Goal: Information Seeking & Learning: Learn about a topic

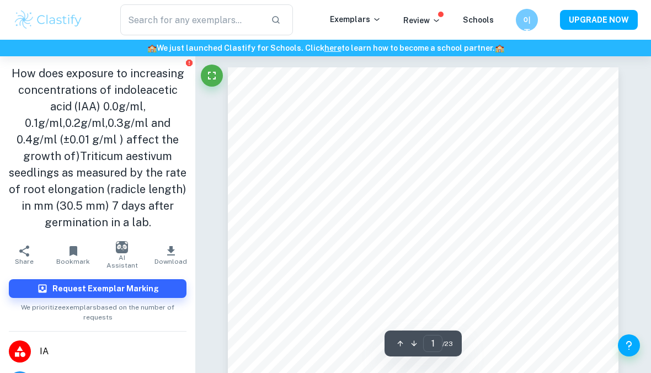
click at [40, 30] on img at bounding box center [48, 20] width 70 height 22
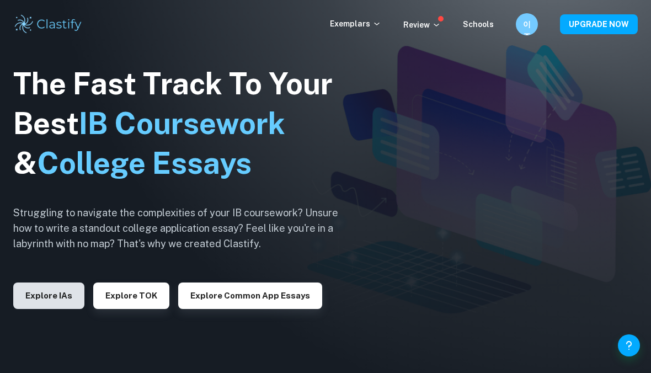
click at [49, 292] on button "Explore IAs" at bounding box center [48, 295] width 71 height 26
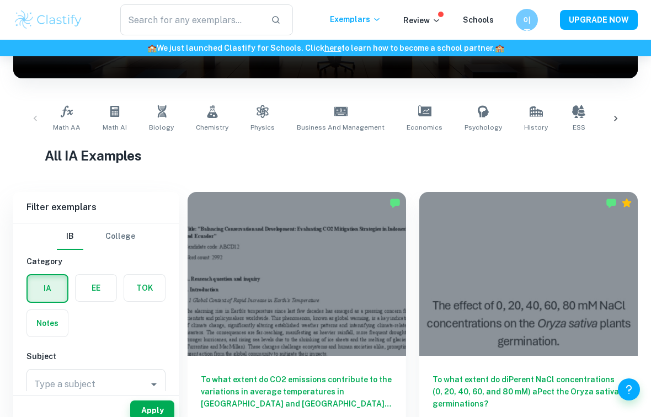
scroll to position [301, 0]
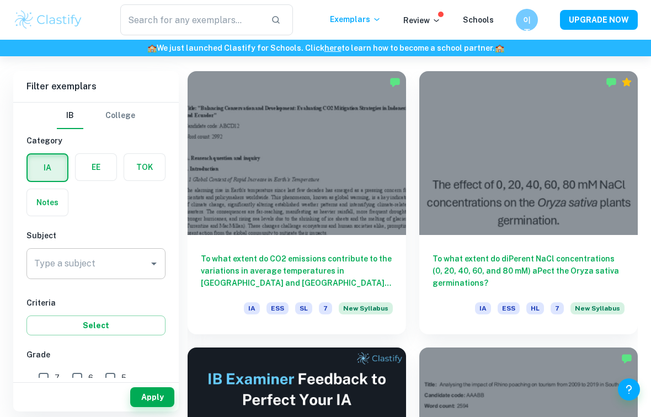
click at [36, 262] on div "Type a subject Type a subject" at bounding box center [95, 263] width 139 height 31
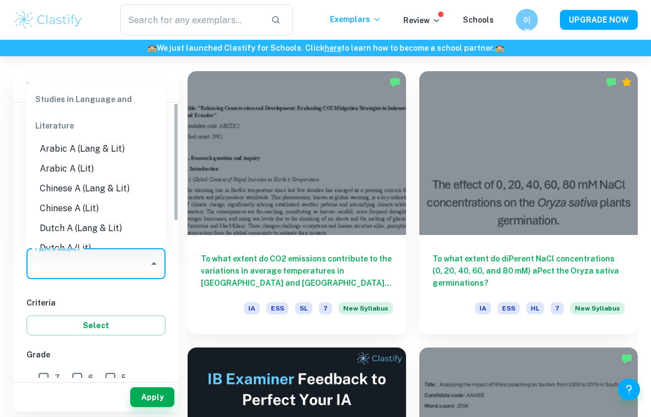
scroll to position [300, 0]
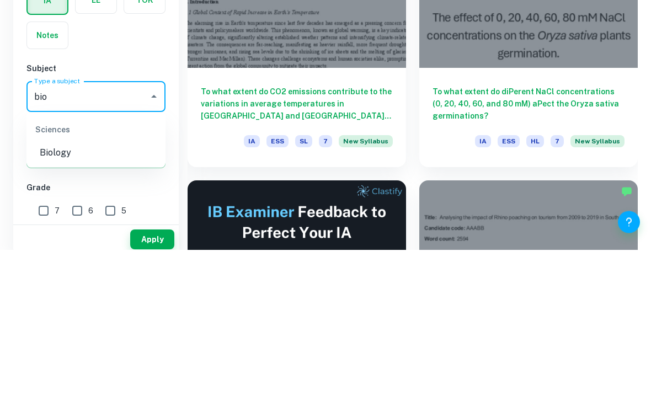
click at [50, 311] on li "Biology" at bounding box center [95, 321] width 139 height 20
type input "Biology"
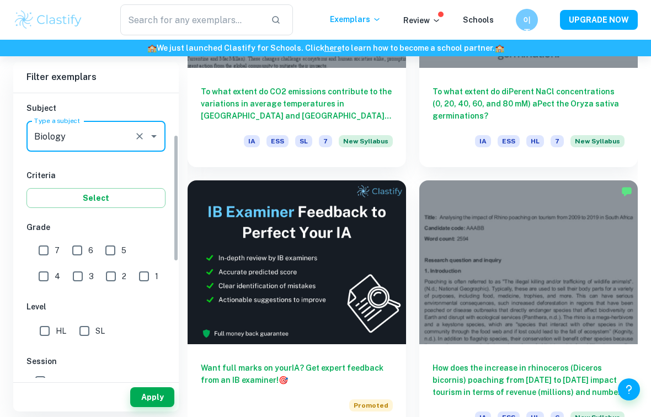
scroll to position [145, 0]
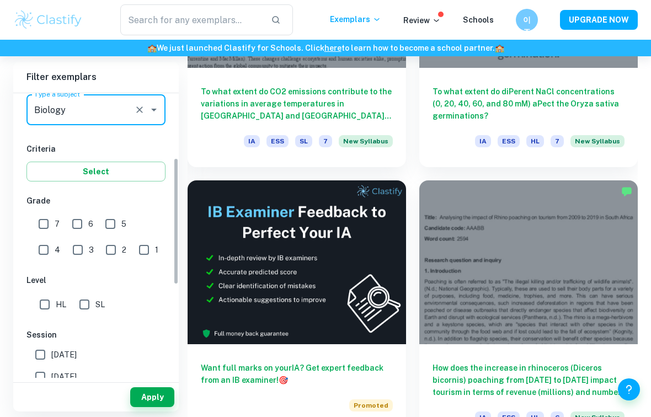
click at [37, 226] on input "7" at bounding box center [44, 224] width 22 height 22
checkbox input "true"
click at [86, 226] on input "6" at bounding box center [77, 224] width 22 height 22
checkbox input "true"
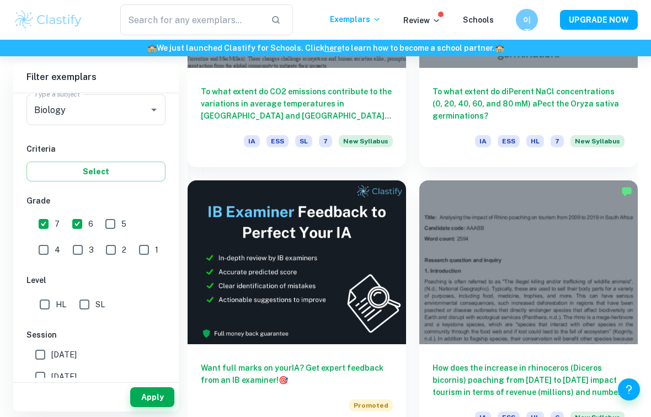
click at [117, 223] on input "5" at bounding box center [110, 224] width 22 height 22
checkbox input "true"
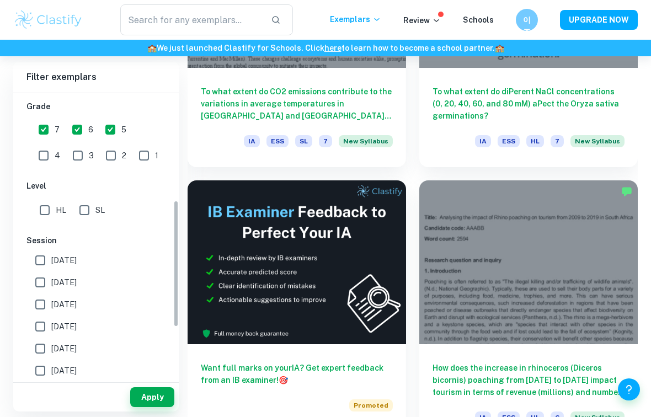
click at [42, 210] on input "HL" at bounding box center [45, 210] width 22 height 22
checkbox input "true"
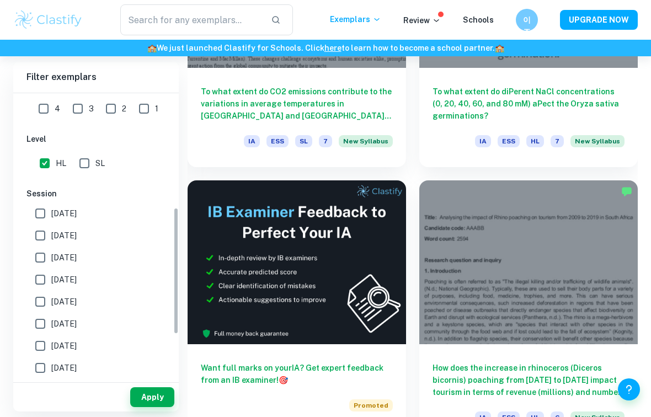
scroll to position [297, 0]
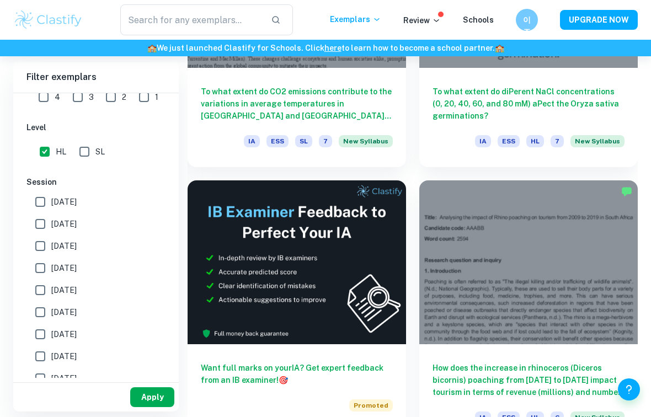
click at [152, 372] on button "Apply" at bounding box center [152, 397] width 44 height 20
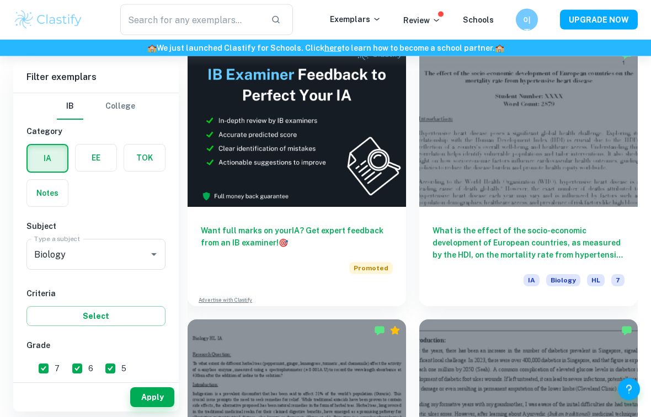
scroll to position [605, 0]
click at [88, 149] on label "button" at bounding box center [96, 158] width 41 height 26
click at [0, 0] on input "radio" at bounding box center [0, 0] width 0 height 0
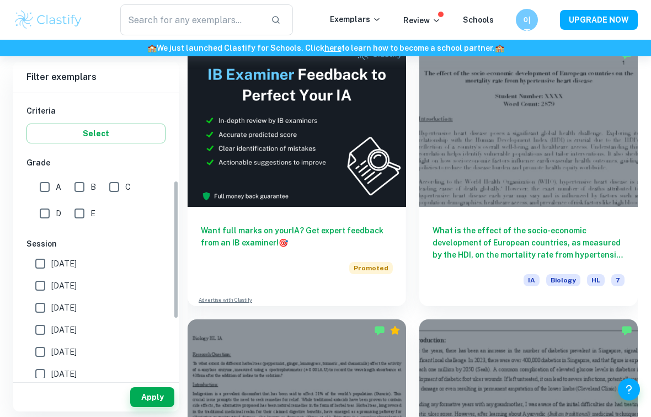
scroll to position [183, 0]
click at [49, 183] on input "A" at bounding box center [45, 186] width 22 height 22
checkbox input "true"
click at [84, 186] on input "B" at bounding box center [79, 186] width 22 height 22
checkbox input "true"
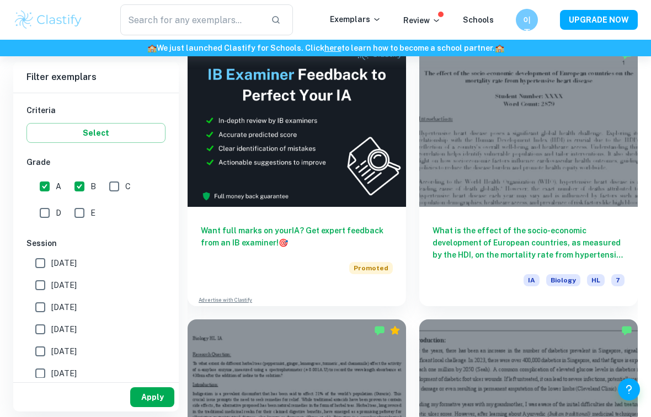
click at [159, 372] on button "Apply" at bounding box center [152, 397] width 44 height 20
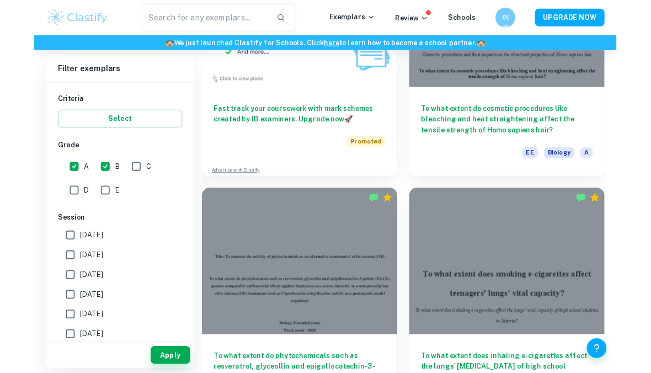
scroll to position [1080, 0]
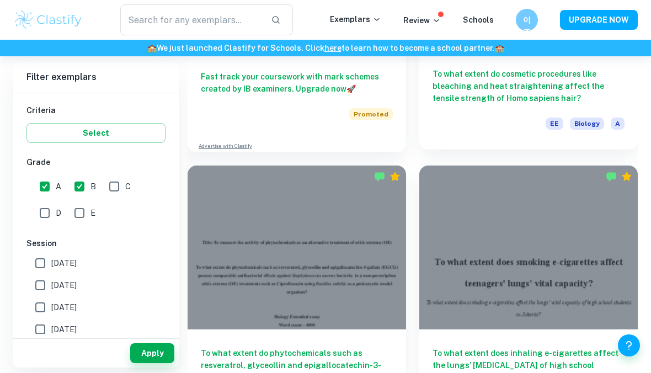
click at [471, 98] on h6 "To what extent do cosmetic procedures like bleaching and heat straightening aff…" at bounding box center [528, 86] width 192 height 36
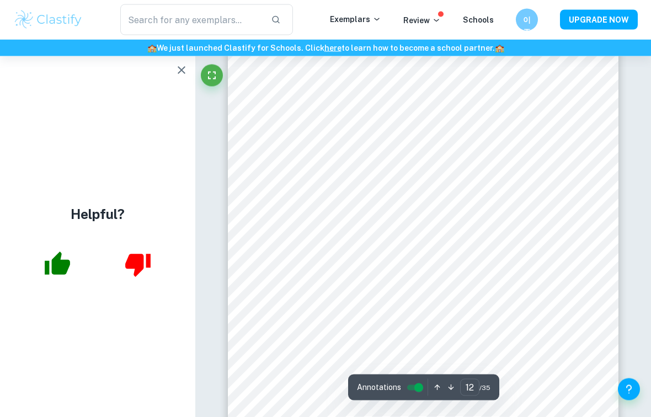
scroll to position [5846, 0]
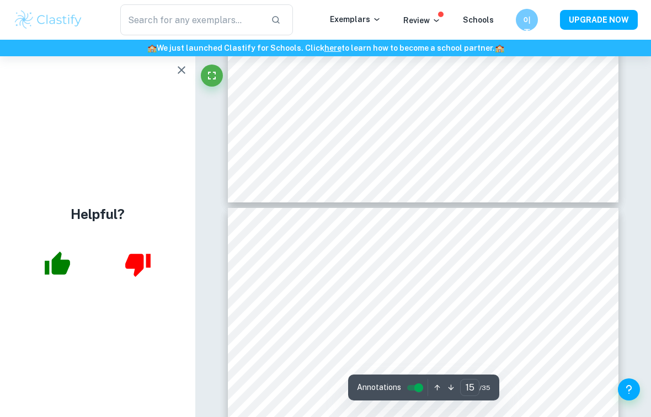
type input "16"
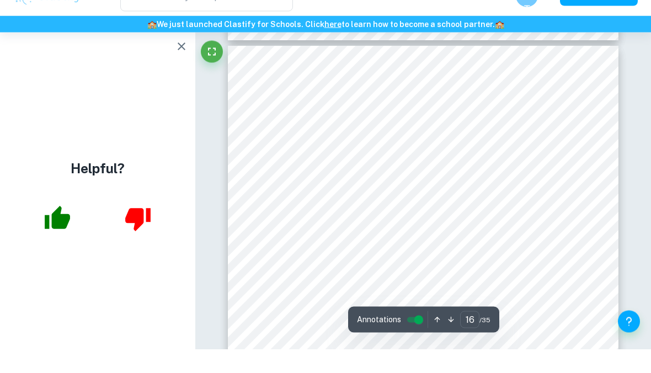
scroll to position [7940, 0]
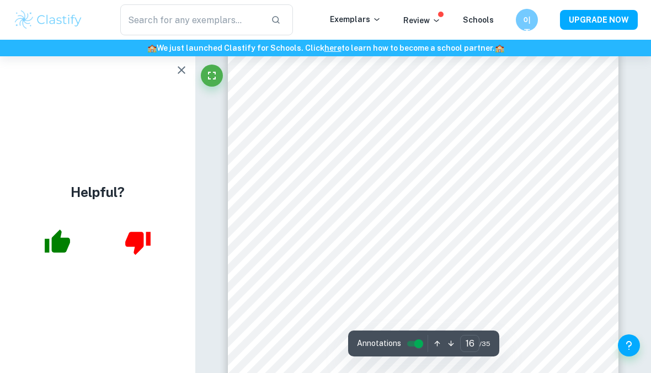
click at [138, 44] on h6 "🏫 We just launched Clastify for Schools. Click here to learn how to become a sc…" at bounding box center [325, 48] width 647 height 12
click at [186, 72] on icon "button" at bounding box center [181, 69] width 13 height 13
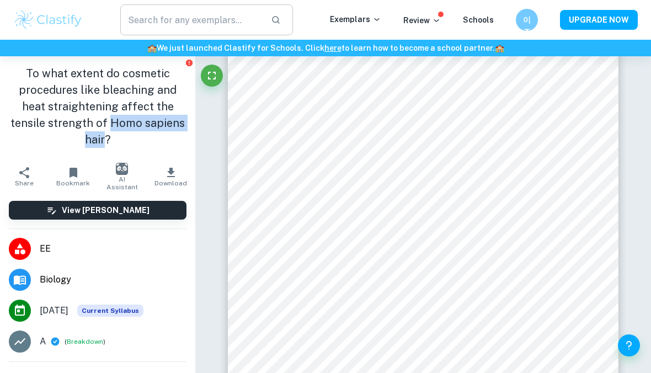
click at [163, 23] on input "text" at bounding box center [191, 19] width 142 height 31
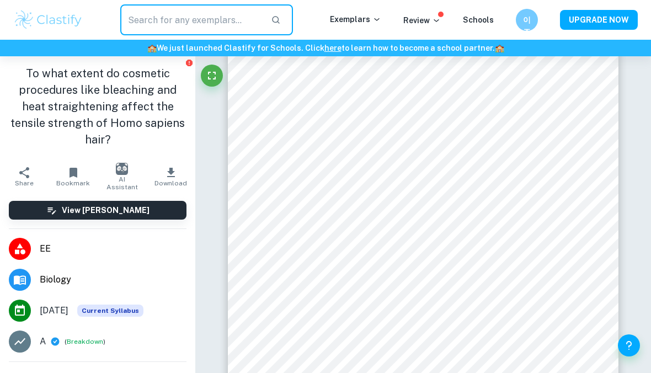
click at [148, 28] on input "text" at bounding box center [191, 19] width 142 height 31
click at [149, 24] on input "text" at bounding box center [191, 19] width 142 height 31
paste input "Homo sapiens hair"
type input "Homo sapiens hair"
click at [278, 20] on icon "button" at bounding box center [276, 20] width 10 height 10
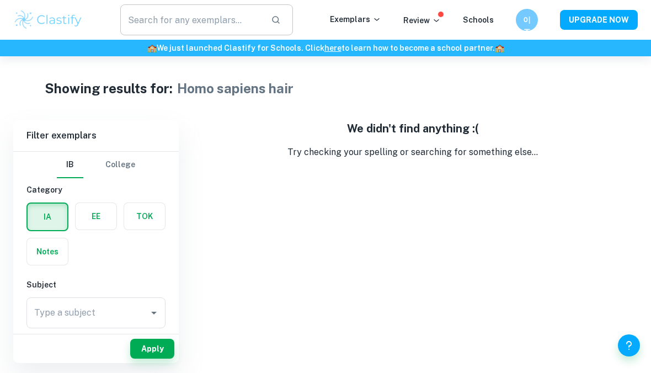
scroll to position [56, 0]
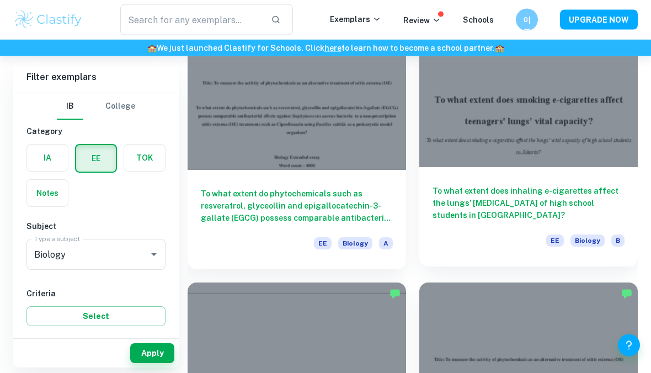
scroll to position [1240, 0]
click at [446, 183] on div "To what extent does inhaling e-cigarettes affect the lungs’ vital capacity of h…" at bounding box center [528, 216] width 218 height 99
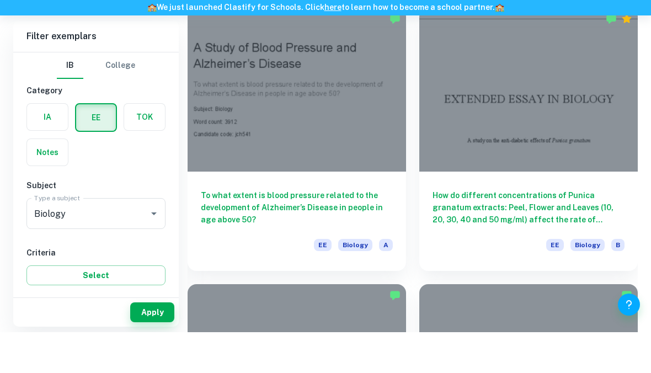
scroll to position [1791, 0]
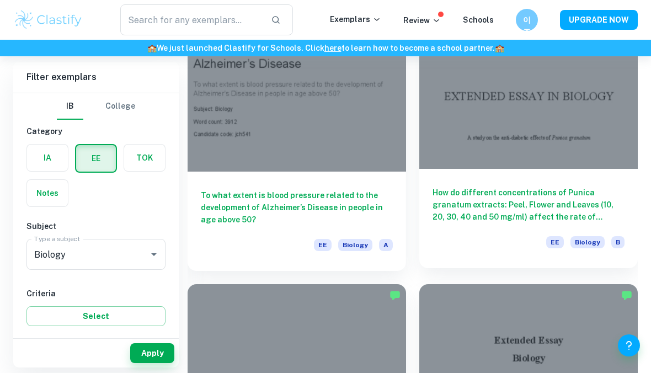
click at [446, 223] on div "How do different concentrations of Punica granatum extracts: Peel, Flower and L…" at bounding box center [528, 218] width 218 height 99
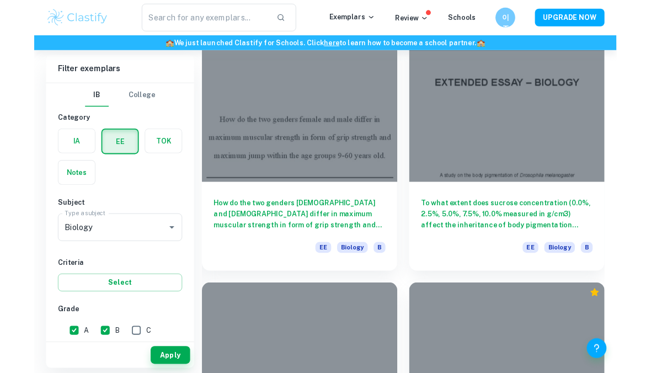
scroll to position [4291, 0]
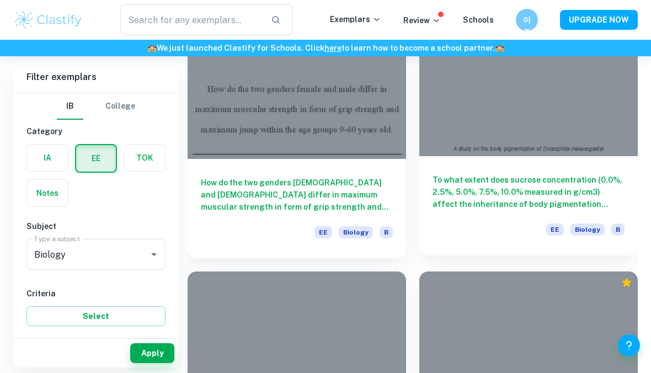
click at [599, 76] on div at bounding box center [528, 74] width 218 height 164
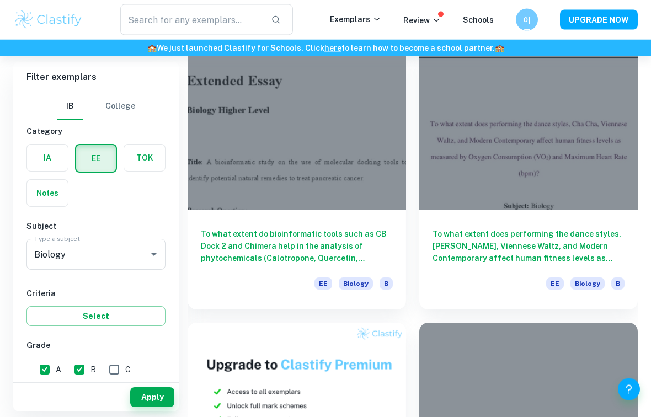
scroll to position [5070, 0]
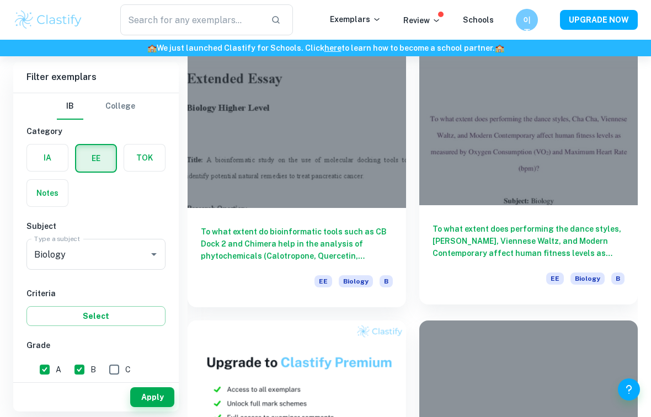
click at [597, 218] on div "To what extent does performing the dance styles, Cha Cha, Viennese Waltz, and M…" at bounding box center [528, 254] width 218 height 99
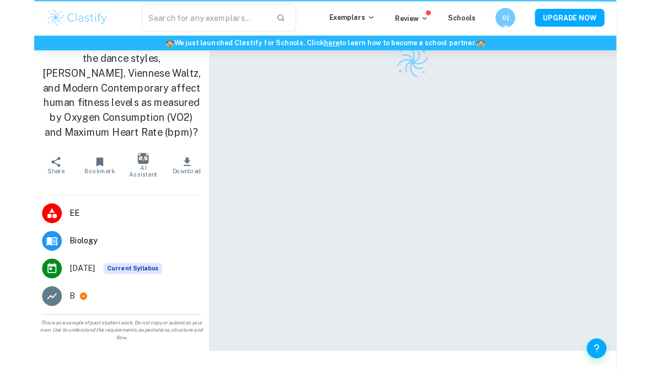
scroll to position [56, 0]
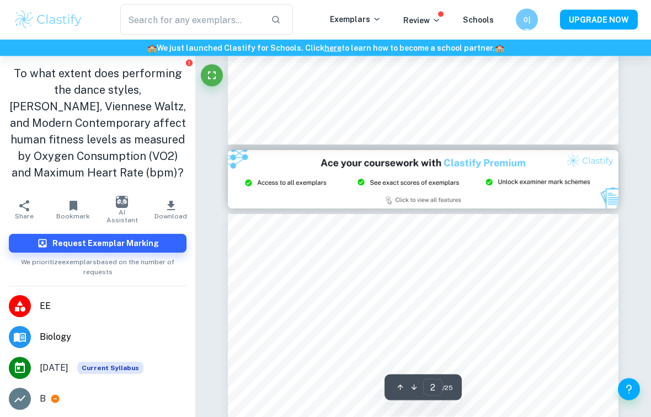
type input "3"
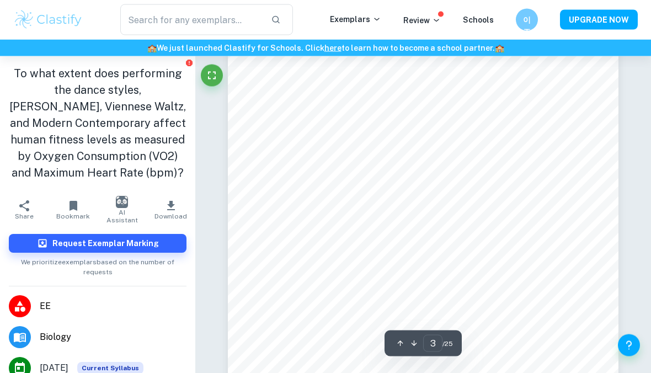
scroll to position [1187, 0]
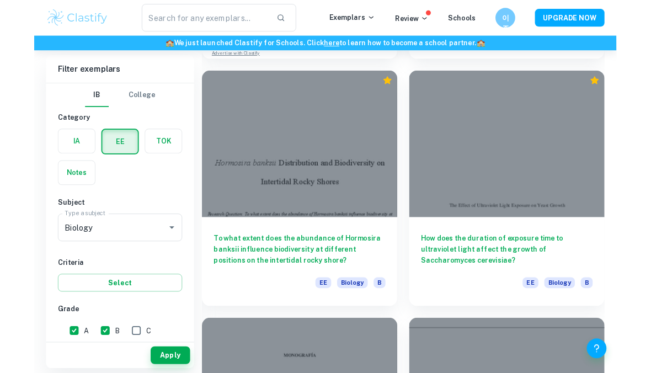
scroll to position [5605, 0]
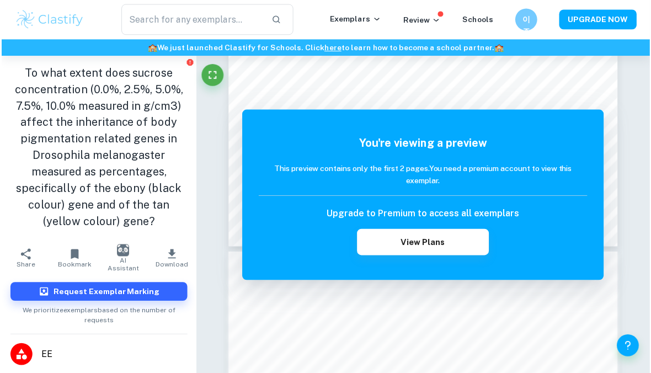
scroll to position [371, 0]
